Goal: Task Accomplishment & Management: Use online tool/utility

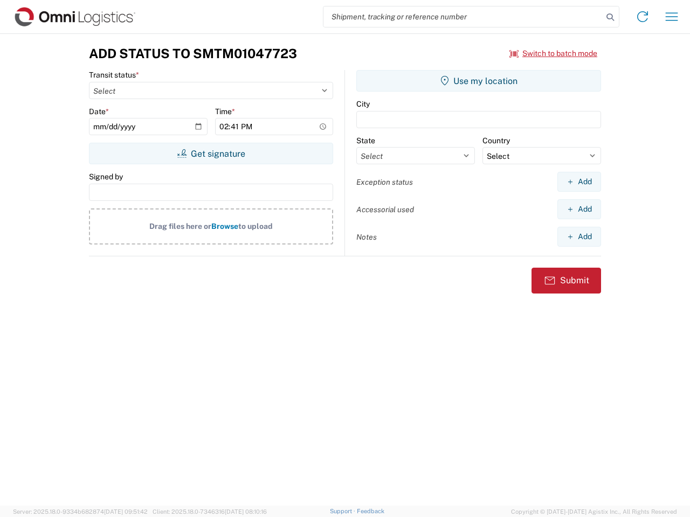
click at [463, 17] on input "search" at bounding box center [462, 16] width 279 height 20
click at [610, 17] on icon at bounding box center [609, 17] width 15 height 15
click at [642, 17] on icon at bounding box center [642, 16] width 17 height 17
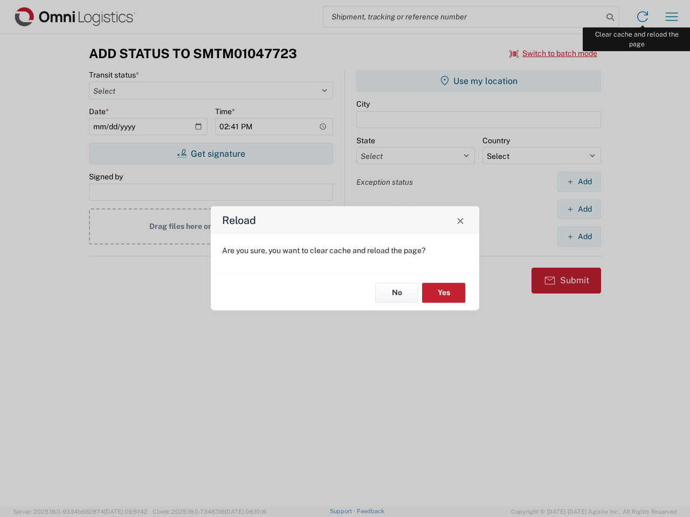
click at [671, 17] on div "Reload Are you sure, you want to clear cache and reload the page? No Yes" at bounding box center [345, 258] width 690 height 517
click at [553, 53] on div "Reload Are you sure, you want to clear cache and reload the page? No Yes" at bounding box center [345, 258] width 690 height 517
click at [211, 154] on div "Reload Are you sure, you want to clear cache and reload the page? No Yes" at bounding box center [345, 258] width 690 height 517
click at [478, 81] on div "Reload Are you sure, you want to clear cache and reload the page? No Yes" at bounding box center [345, 258] width 690 height 517
click at [579, 182] on div "Reload Are you sure, you want to clear cache and reload the page? No Yes" at bounding box center [345, 258] width 690 height 517
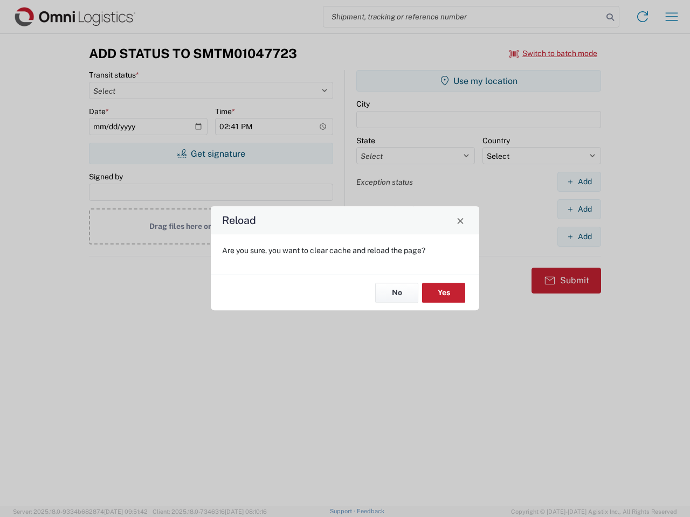
click at [579, 209] on div "Reload Are you sure, you want to clear cache and reload the page? No Yes" at bounding box center [345, 258] width 690 height 517
click at [579, 237] on div "Reload Are you sure, you want to clear cache and reload the page? No Yes" at bounding box center [345, 258] width 690 height 517
